Goal: Task Accomplishment & Management: Use online tool/utility

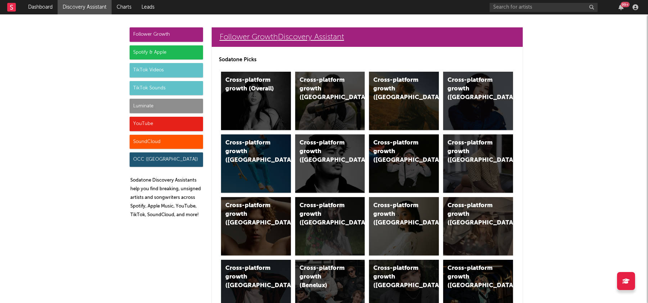
click at [285, 40] on link "Follower Growth Discovery Assistant" at bounding box center [367, 36] width 311 height 19
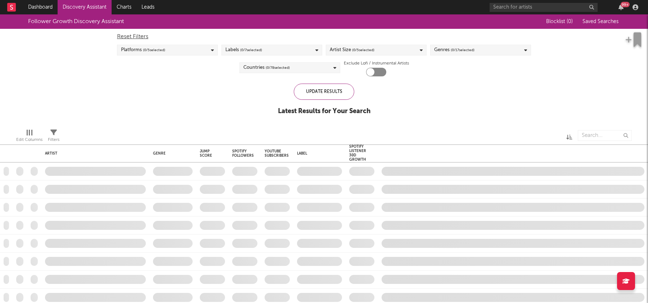
checkbox input "true"
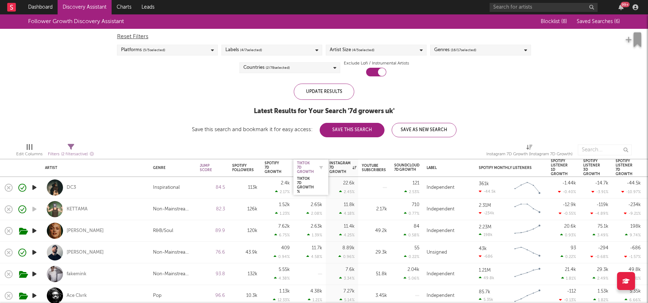
click at [305, 164] on div "Tiktok 7D Growth" at bounding box center [305, 167] width 17 height 13
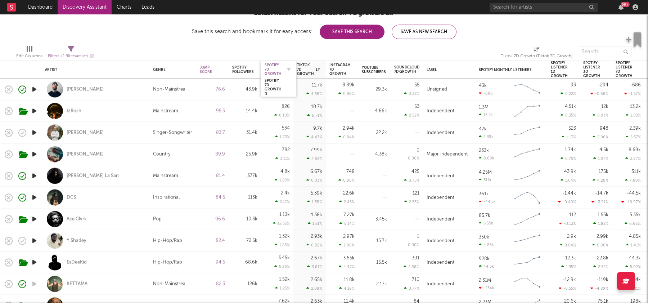
click at [269, 63] on div "Spotify 7D Growth" at bounding box center [272, 69] width 17 height 13
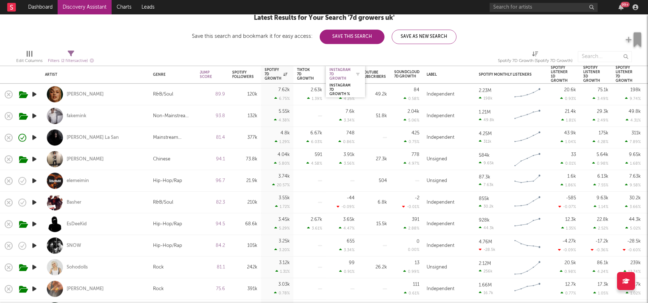
click at [341, 73] on div "Instagram 7D Growth" at bounding box center [339, 74] width 21 height 13
